Goal: Transaction & Acquisition: Purchase product/service

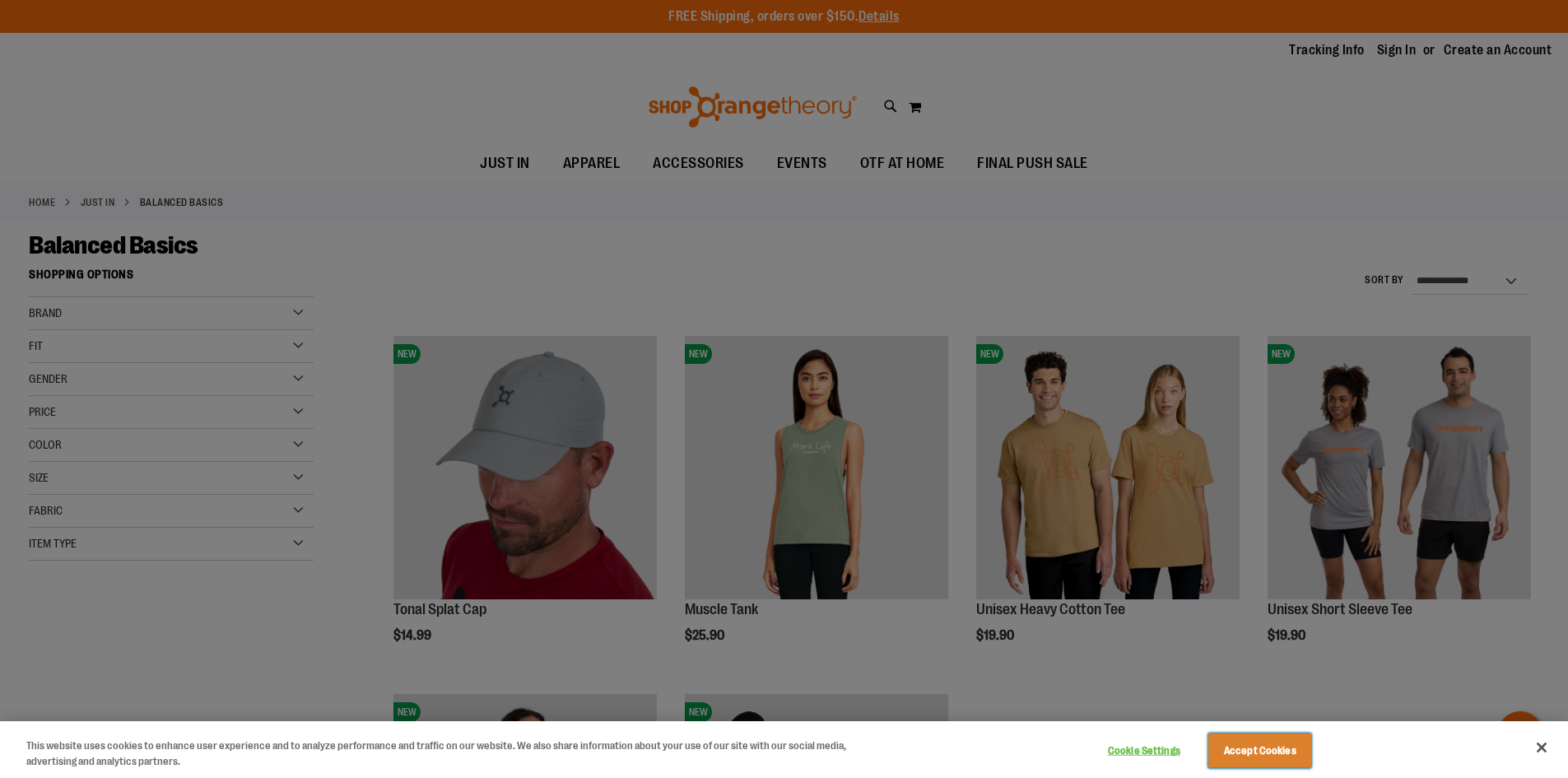
click at [1260, 757] on button "Accept Cookies" at bounding box center [1260, 750] width 103 height 35
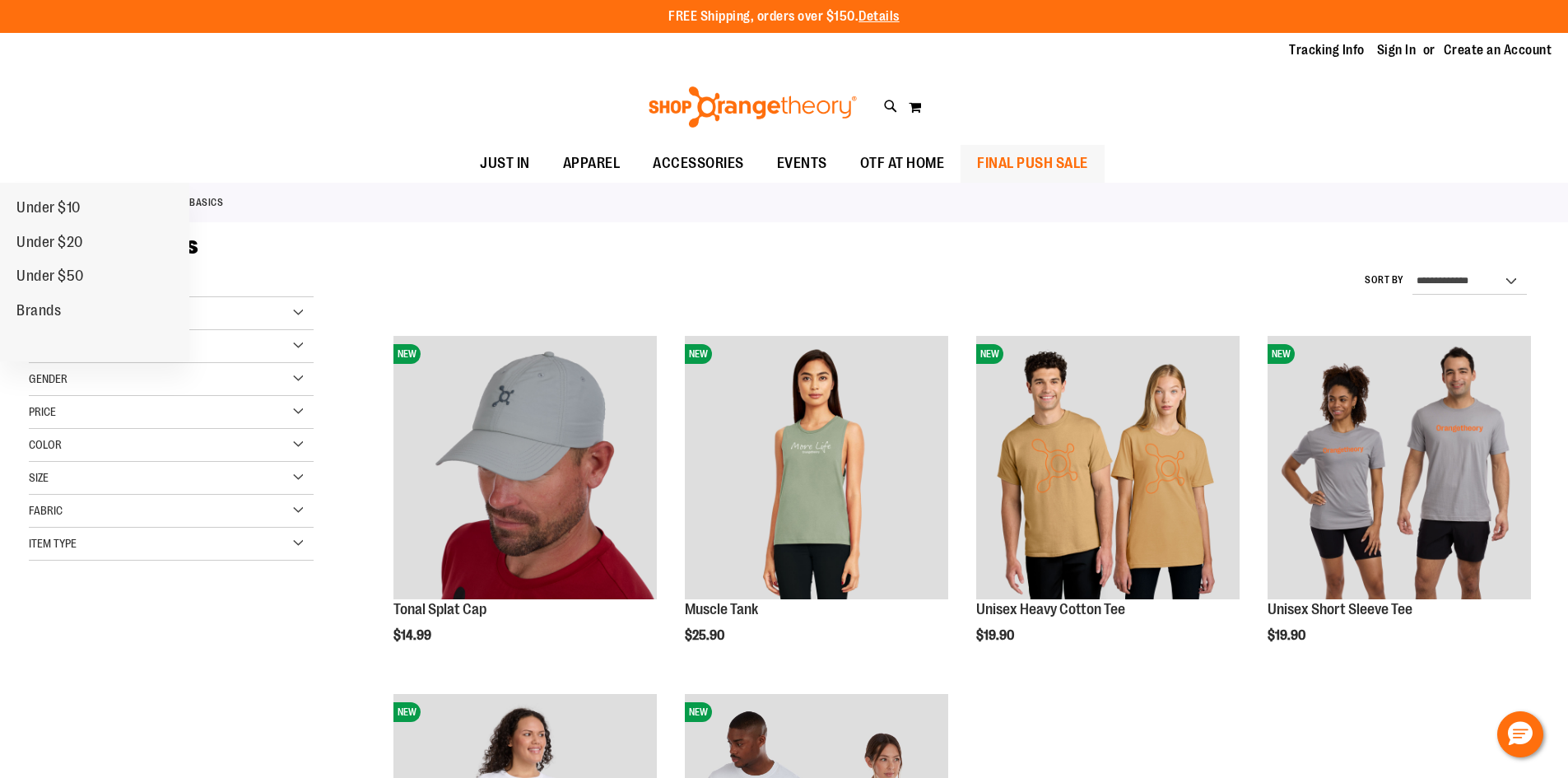
click at [1059, 171] on span "FINAL PUSH SALE" at bounding box center [1033, 164] width 112 height 37
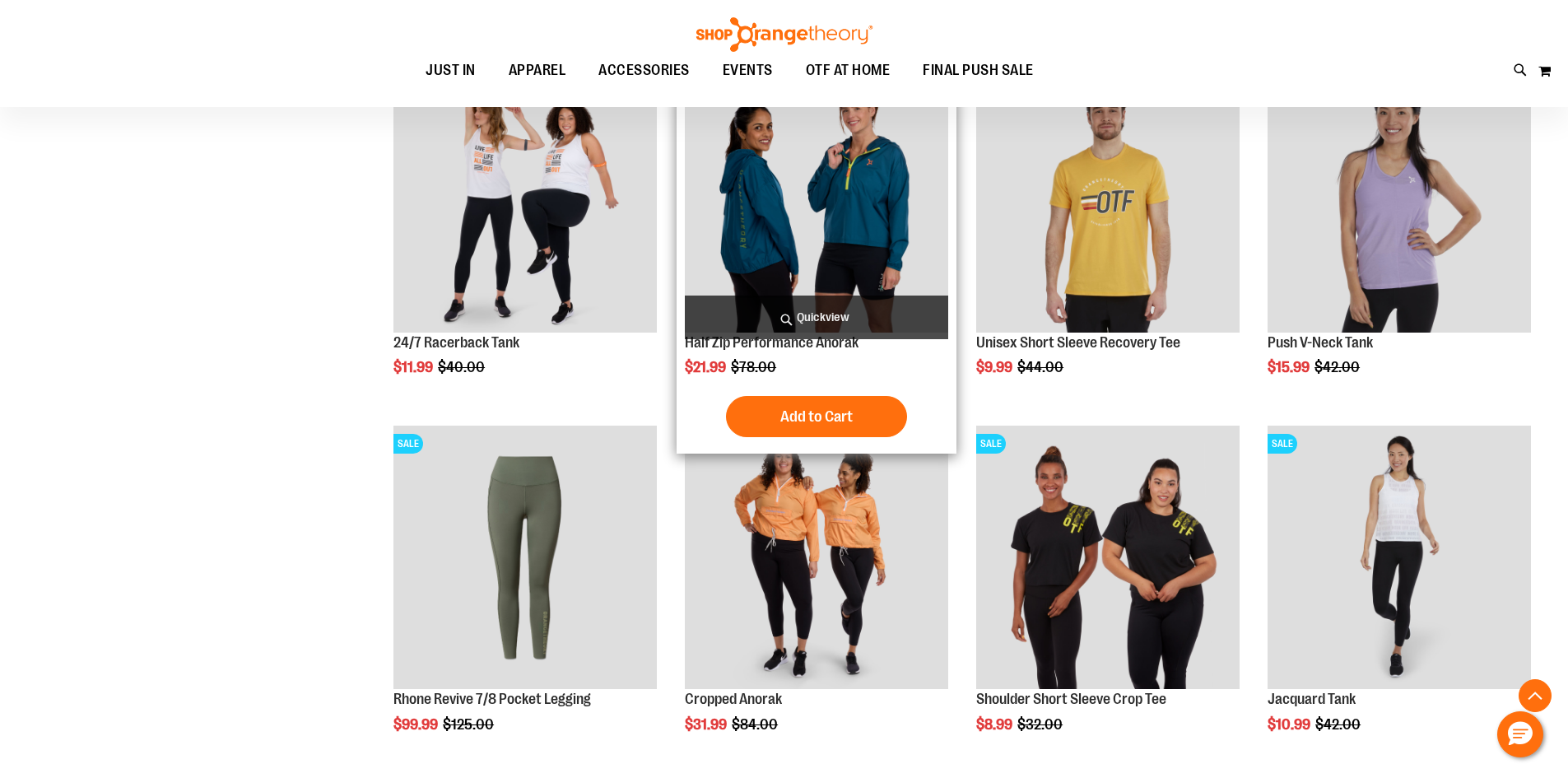
scroll to position [1152, 0]
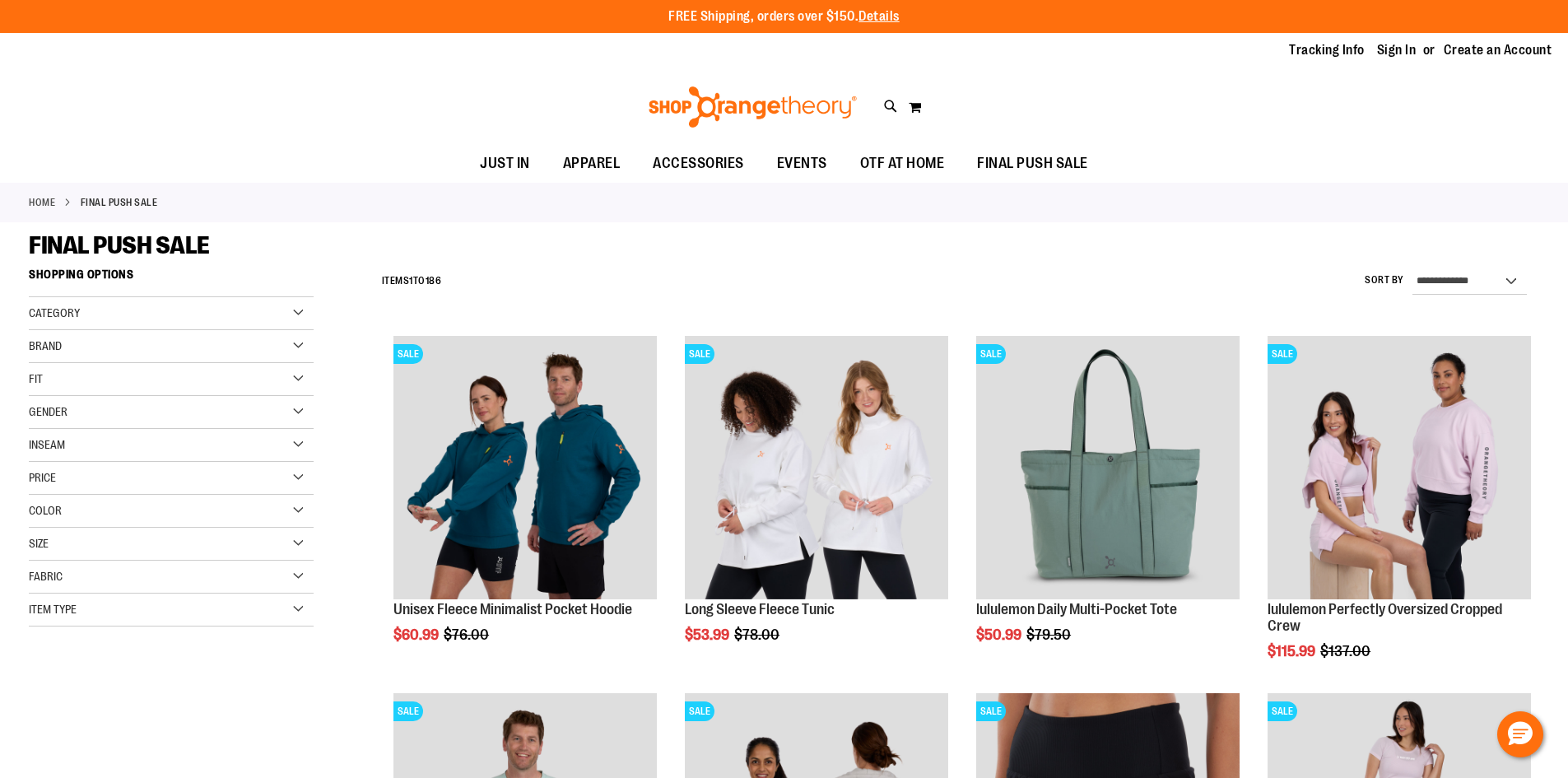
click at [157, 314] on div "Category" at bounding box center [172, 313] width 285 height 33
click at [130, 518] on div "Gender" at bounding box center [172, 510] width 285 height 33
click at [58, 544] on link "Men 11 items" at bounding box center [161, 543] width 274 height 18
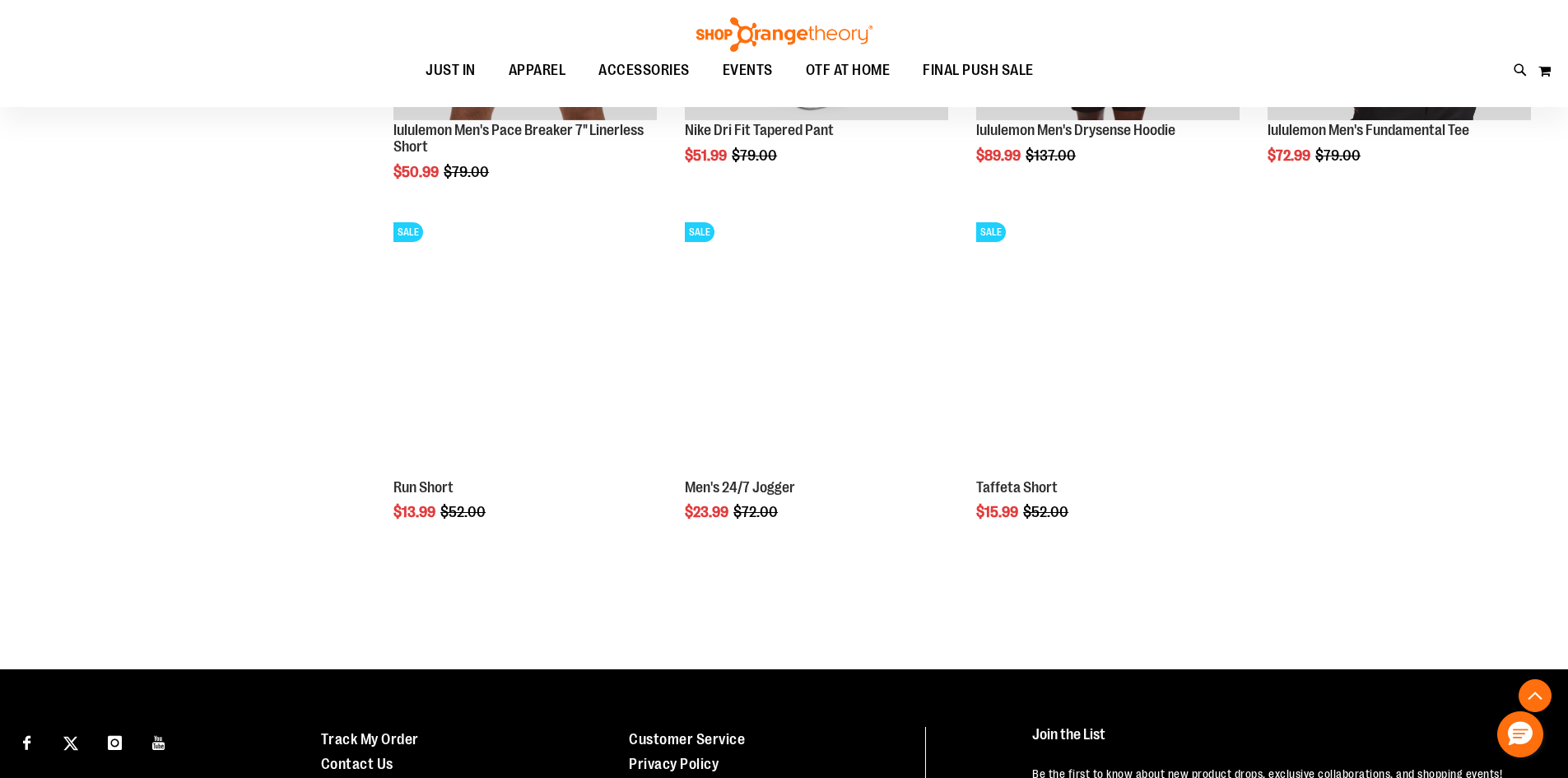
scroll to position [836, 0]
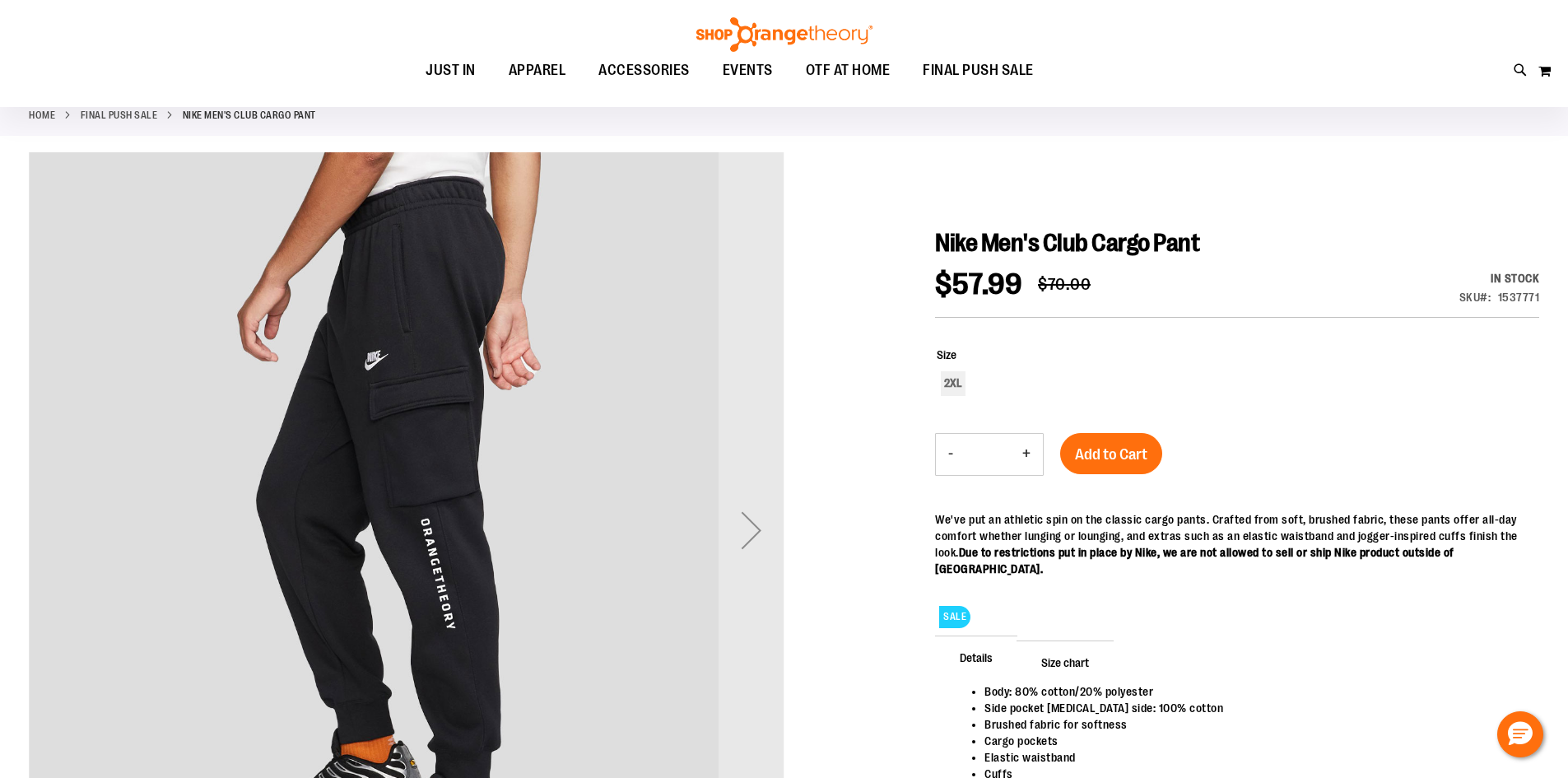
scroll to position [164, 0]
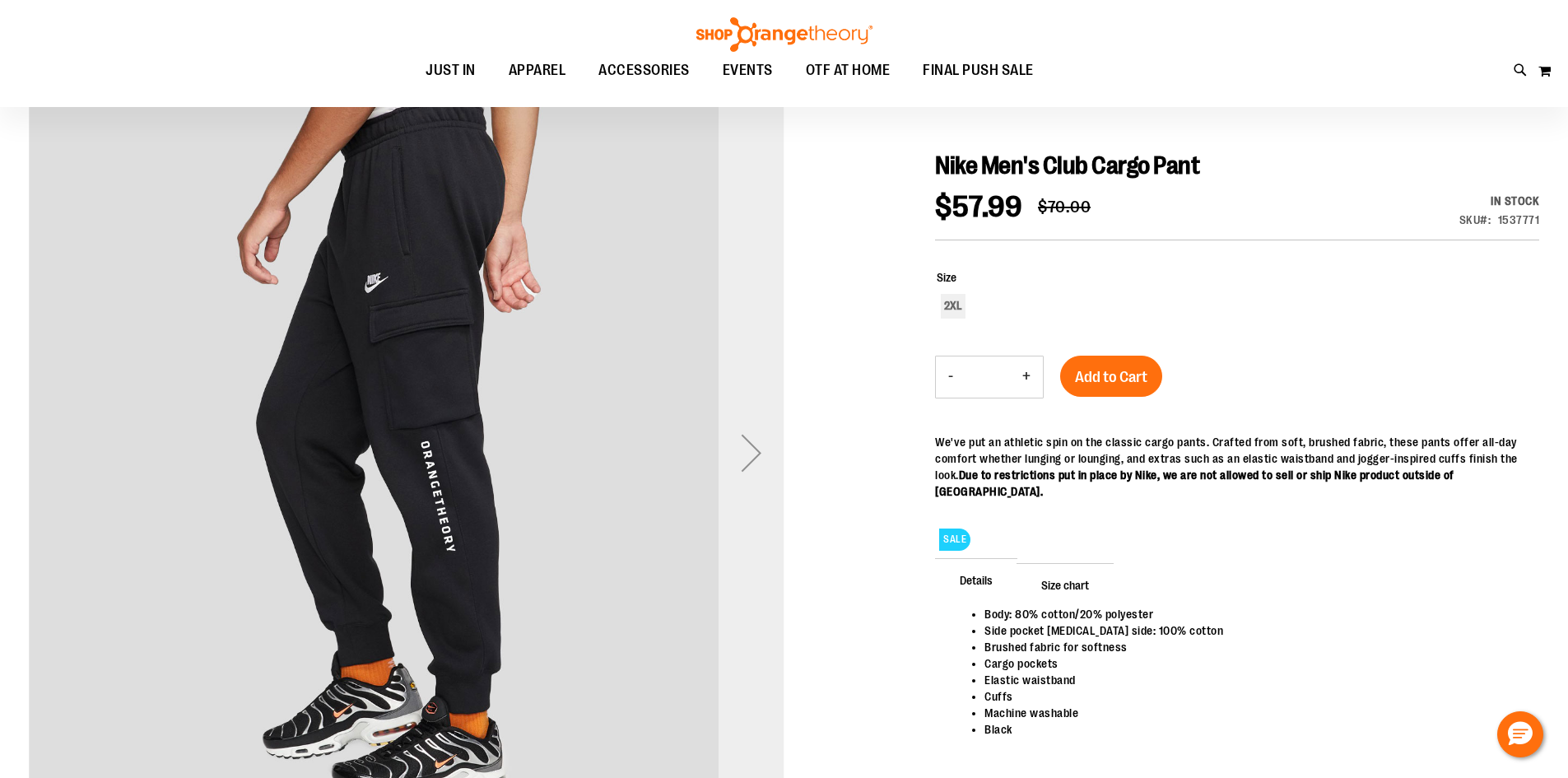
click at [743, 453] on div "Next" at bounding box center [752, 452] width 66 height 65
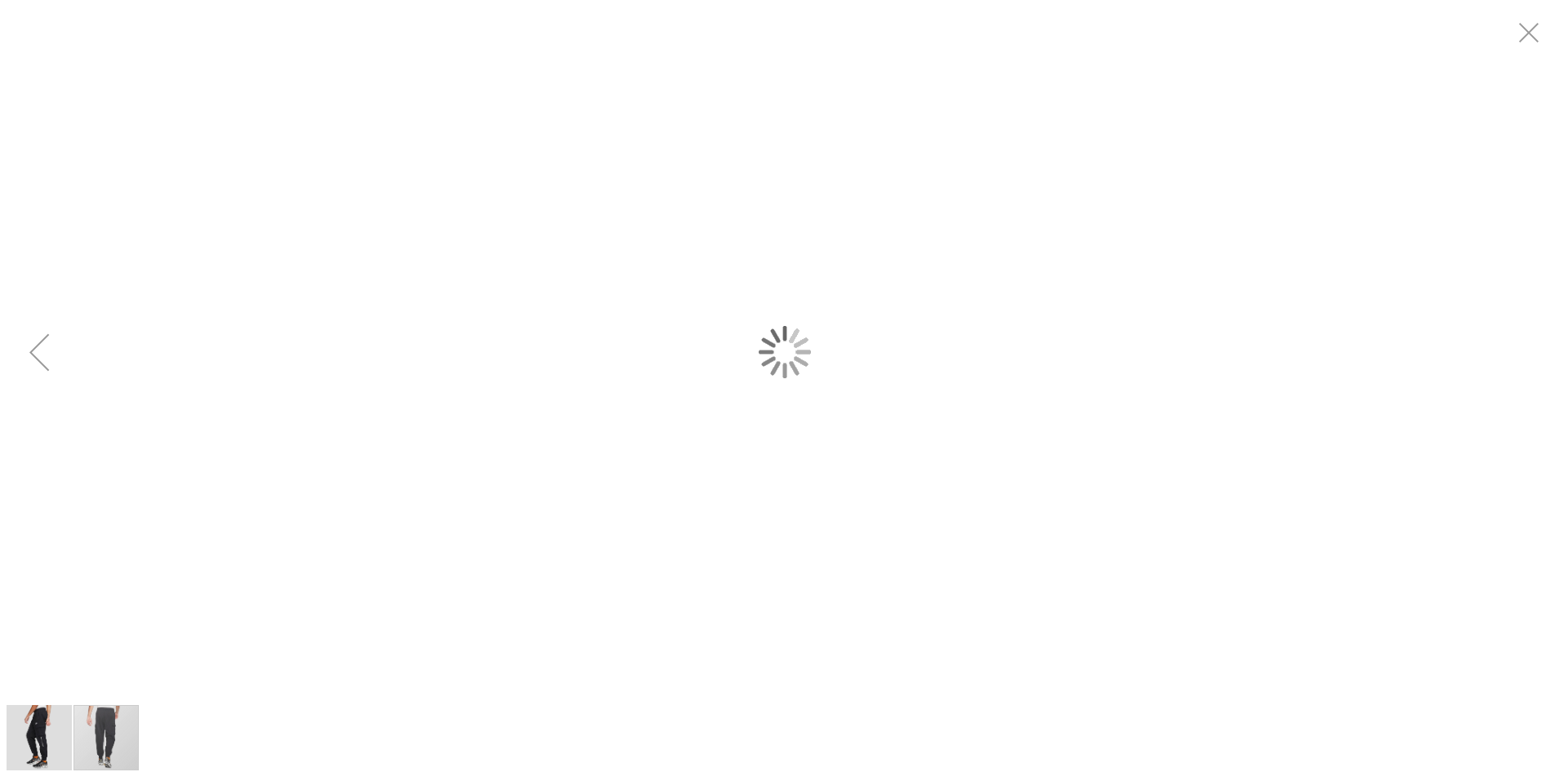
scroll to position [0, 0]
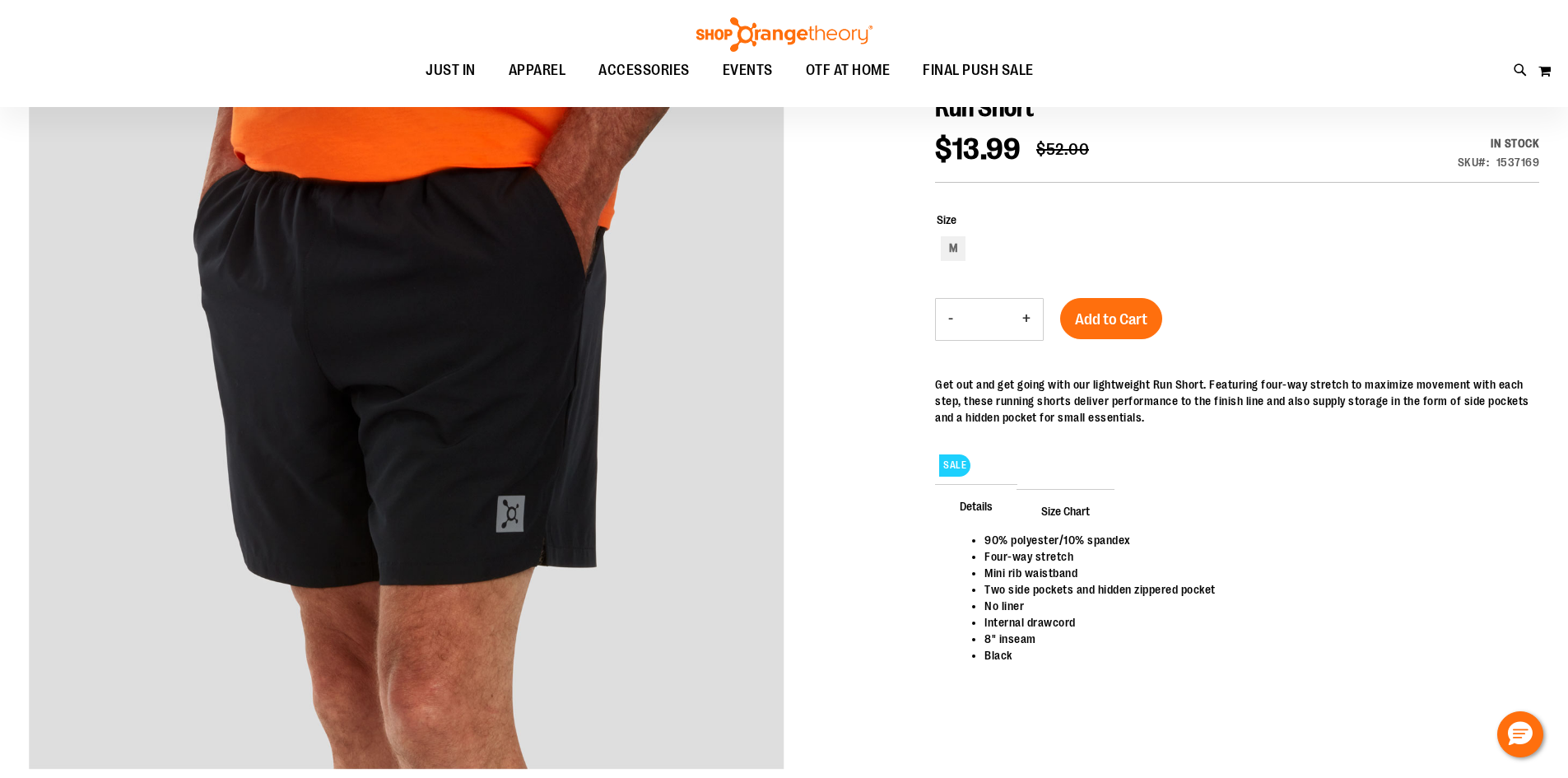
scroll to position [246, 0]
